Goal: Information Seeking & Learning: Learn about a topic

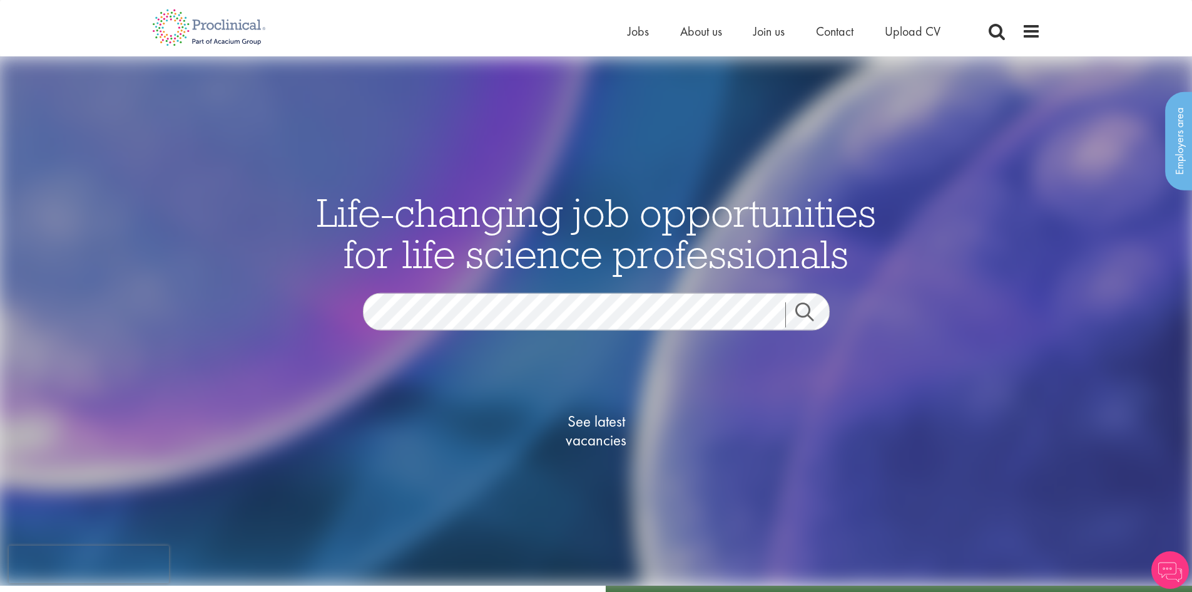
click at [792, 309] on link "Search" at bounding box center [813, 314] width 54 height 25
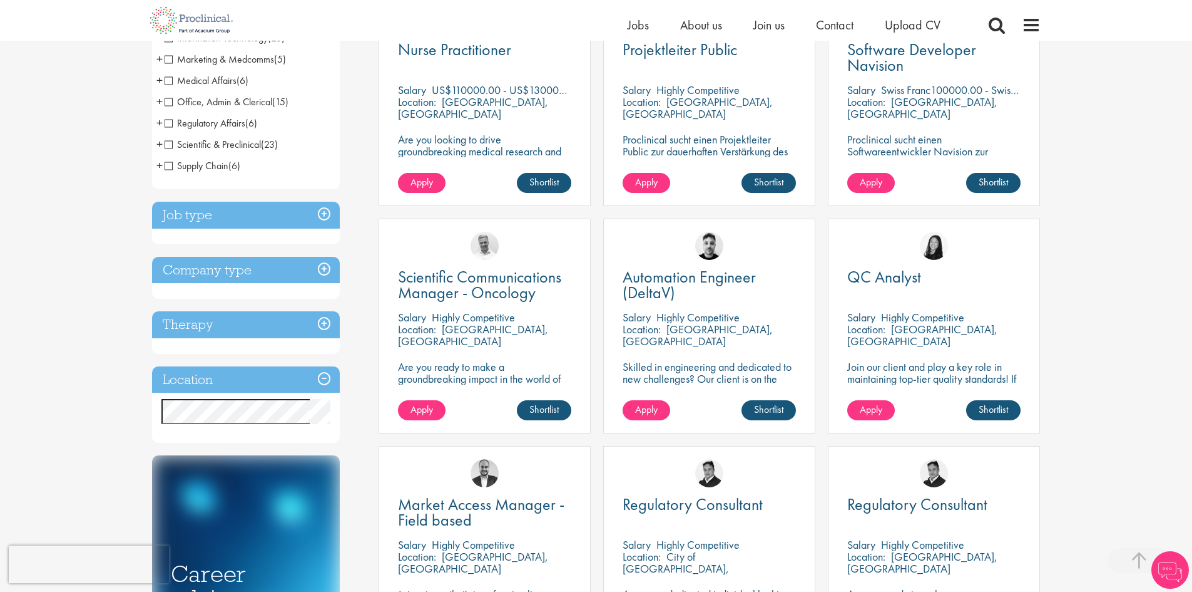
scroll to position [313, 0]
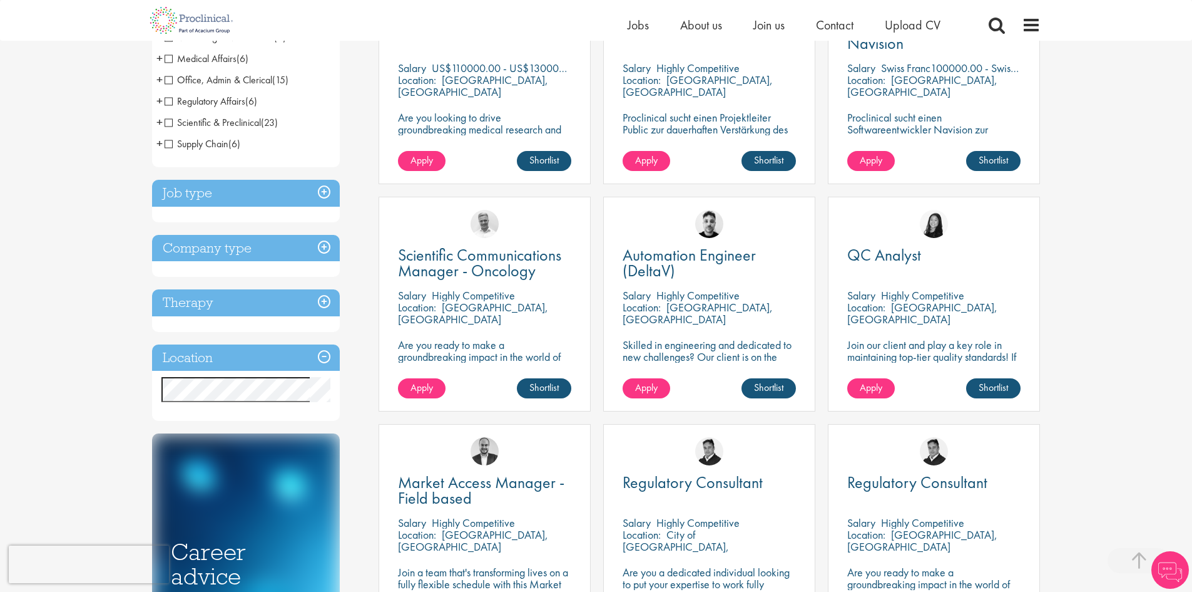
click at [287, 355] on h3 "Location" at bounding box center [246, 357] width 188 height 27
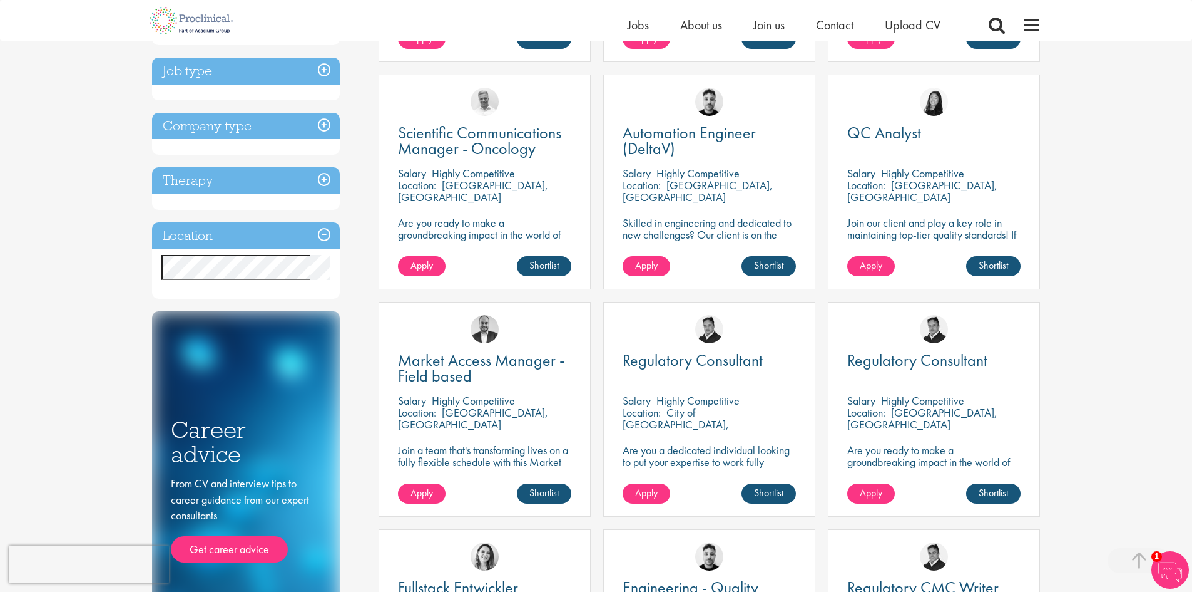
scroll to position [438, 0]
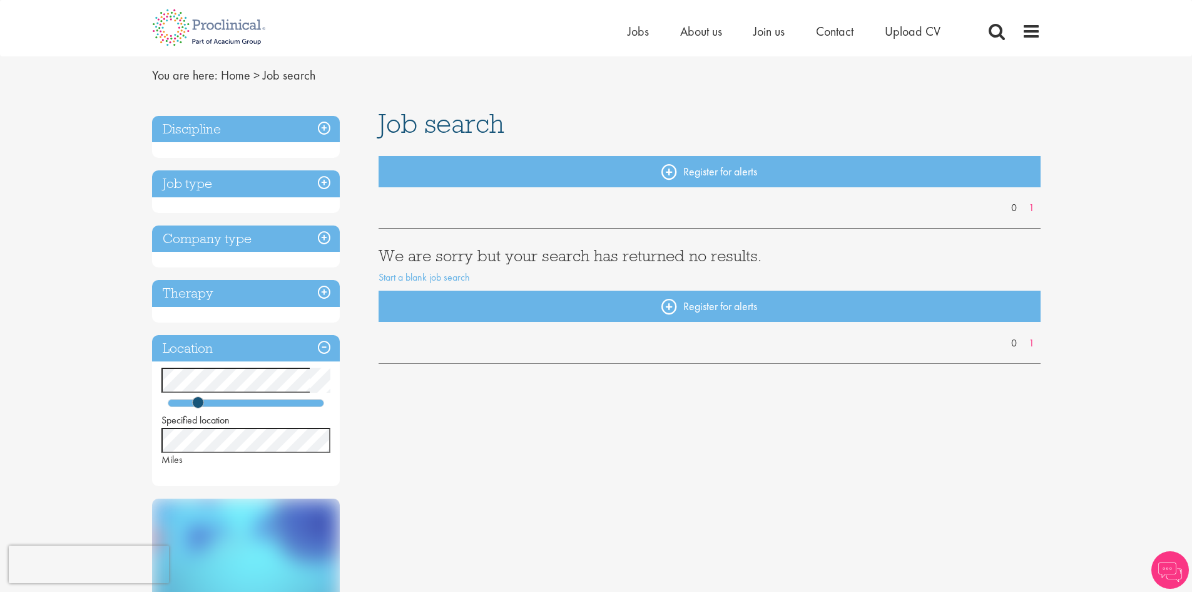
scroll to position [63, 0]
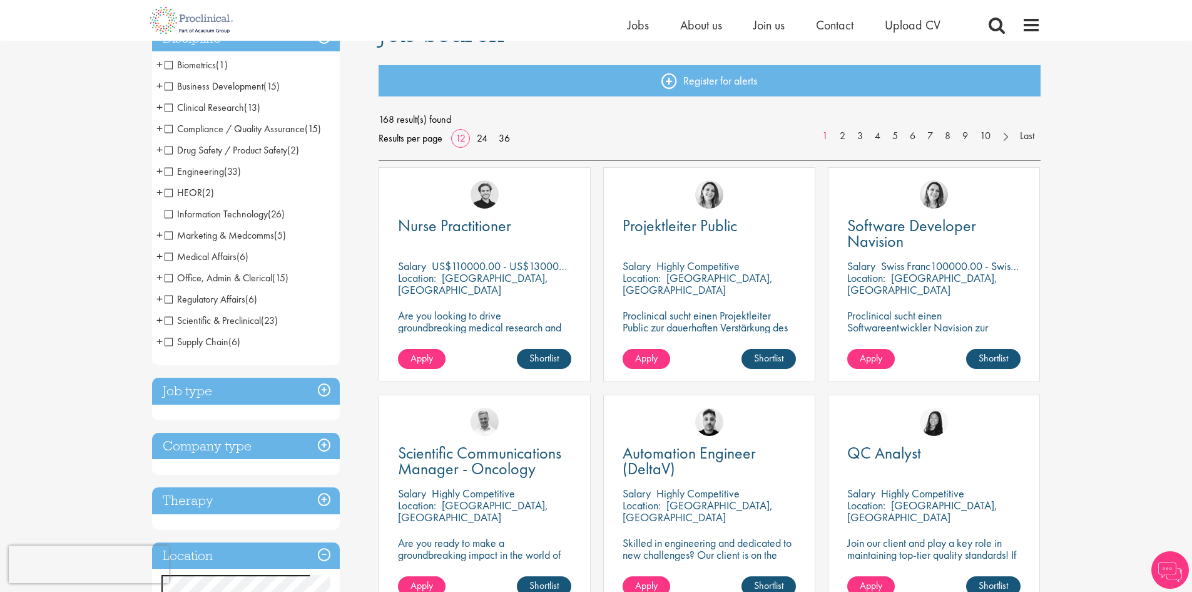
scroll to position [188, 0]
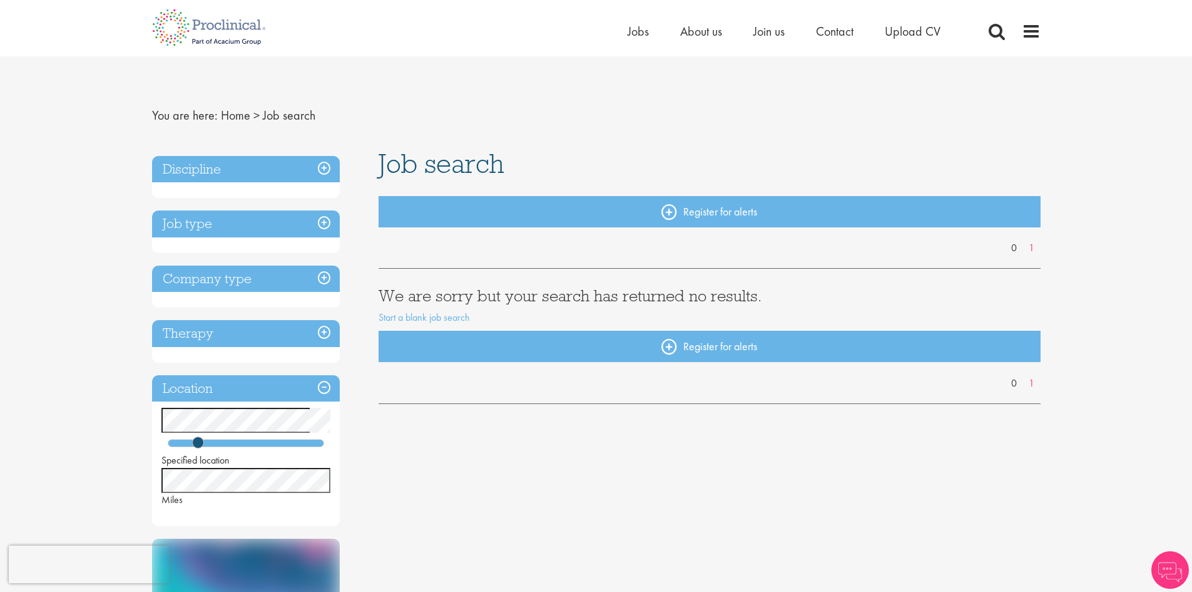
click at [292, 173] on h3 "Discipline" at bounding box center [246, 169] width 188 height 27
click at [313, 170] on h3 "Discipline" at bounding box center [246, 169] width 188 height 27
click at [272, 232] on h3 "Job type" at bounding box center [246, 223] width 188 height 27
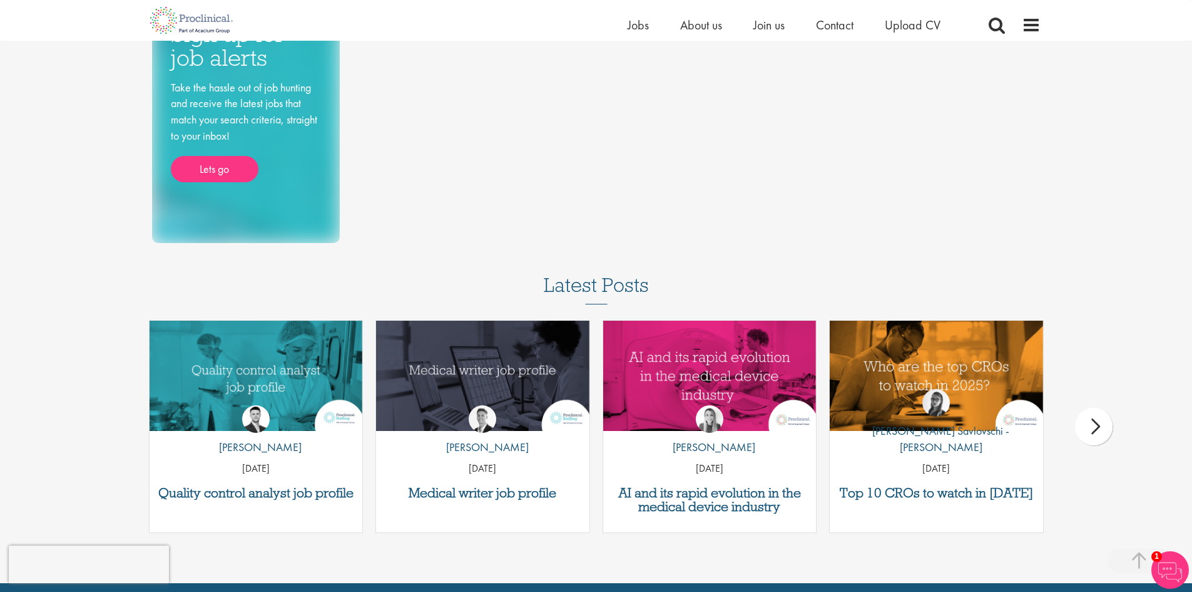
scroll to position [626, 0]
